Goal: Transaction & Acquisition: Purchase product/service

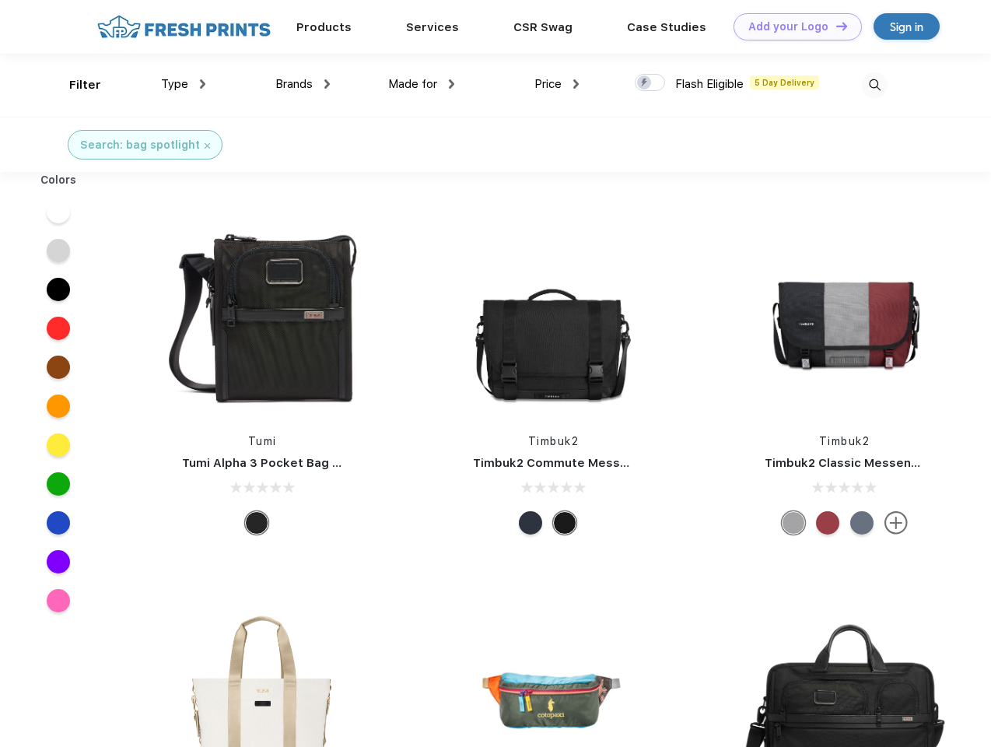
click at [792, 26] on link "Add your Logo Design Tool" at bounding box center [798, 26] width 128 height 27
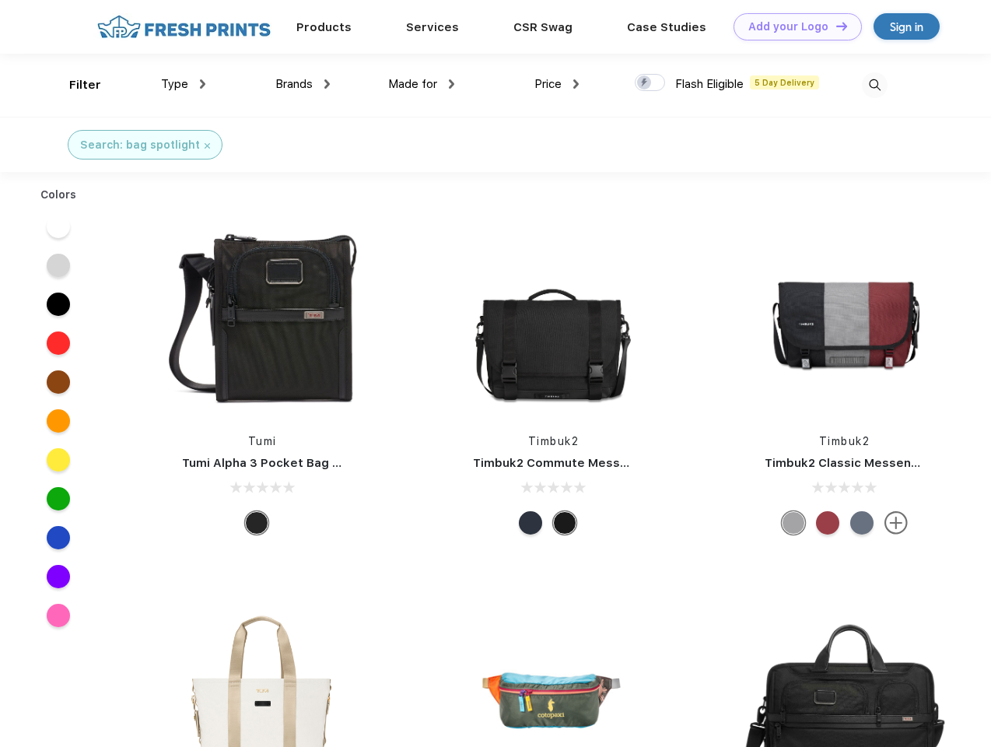
click at [0, 0] on div "Design Tool" at bounding box center [0, 0] width 0 height 0
click at [835, 26] on link "Add your Logo Design Tool" at bounding box center [798, 26] width 128 height 27
click at [75, 85] on div "Filter" at bounding box center [85, 85] width 32 height 18
click at [184, 84] on span "Type" at bounding box center [174, 84] width 27 height 14
click at [303, 84] on span "Brands" at bounding box center [293, 84] width 37 height 14
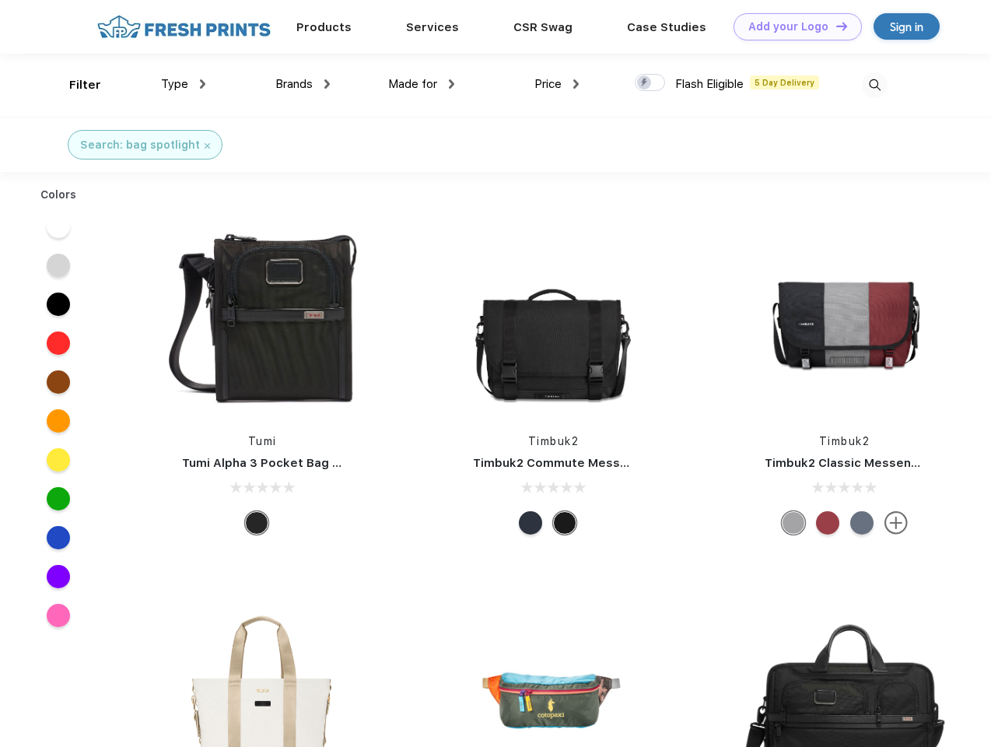
click at [422, 84] on span "Made for" at bounding box center [412, 84] width 49 height 14
click at [557, 84] on span "Price" at bounding box center [547, 84] width 27 height 14
click at [650, 83] on div at bounding box center [650, 82] width 30 height 17
click at [645, 83] on input "checkbox" at bounding box center [640, 78] width 10 height 10
click at [874, 85] on img at bounding box center [875, 85] width 26 height 26
